Goal: Transaction & Acquisition: Purchase product/service

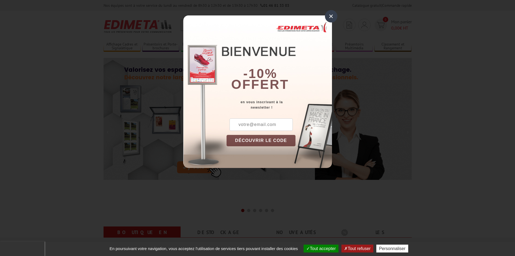
click at [333, 18] on div "×" at bounding box center [331, 16] width 12 height 12
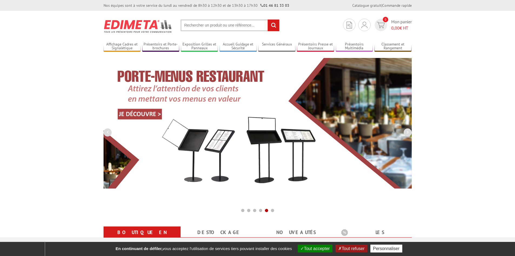
click at [216, 27] on input "text" at bounding box center [230, 25] width 99 height 12
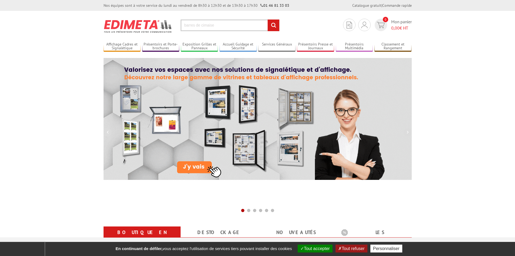
type input "barres de cimaise"
click at [268, 19] on input "rechercher" at bounding box center [274, 25] width 12 height 12
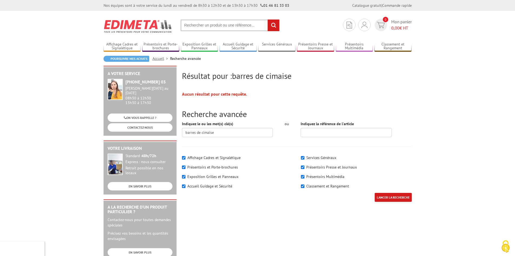
click at [219, 24] on input "text" at bounding box center [230, 25] width 99 height 12
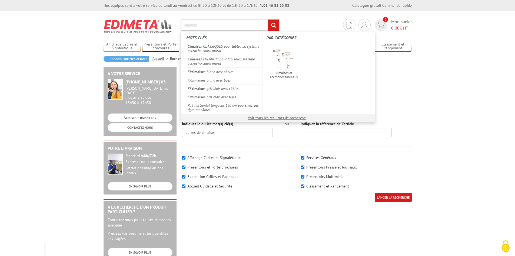
type input "cimaise"
click at [268, 19] on input "rechercher" at bounding box center [274, 25] width 12 height 12
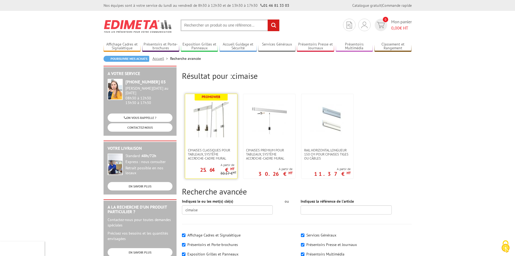
click at [226, 120] on img at bounding box center [211, 119] width 35 height 35
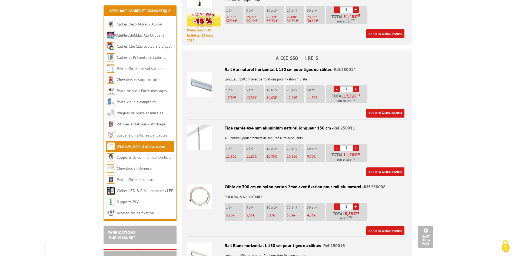
scroll to position [460, 0]
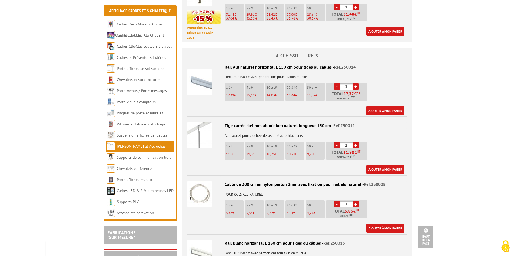
drag, startPoint x: 348, startPoint y: 139, endPoint x: 339, endPoint y: 139, distance: 8.7
click at [339, 141] on li "- 1 + Total 11,90 € HT Soit 14.28 € TTC" at bounding box center [346, 150] width 41 height 18
type input "20"
click at [403, 141] on div "Tige carrée 4x4 mm aluminium naturel longueur 150 cm - Réf.250011 Alu naturel, …" at bounding box center [297, 147] width 220 height 51
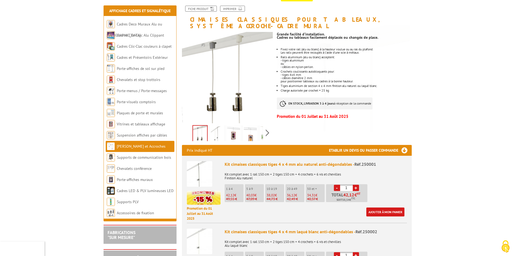
scroll to position [108, 0]
